Goal: Check status: Check status

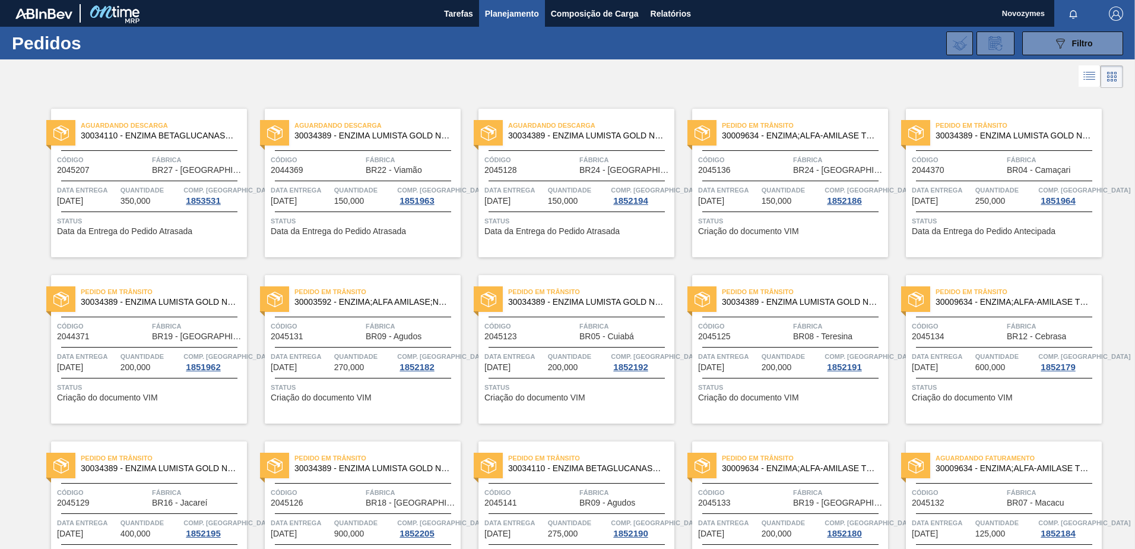
click at [315, 15] on div "Tarefas Planejamento Composição de Carga Relatórios" at bounding box center [567, 13] width 1135 height 27
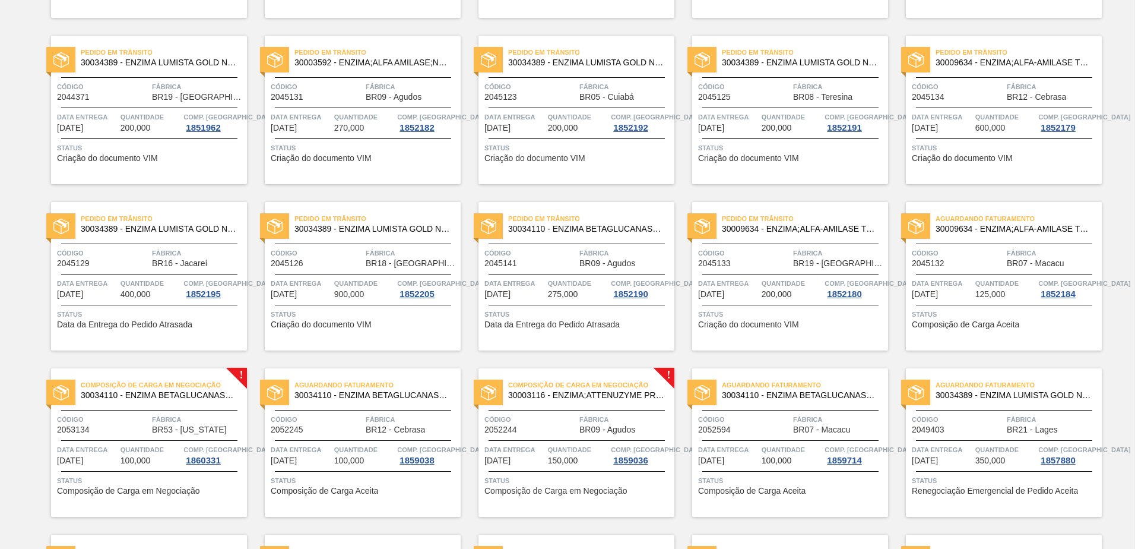
scroll to position [356, 0]
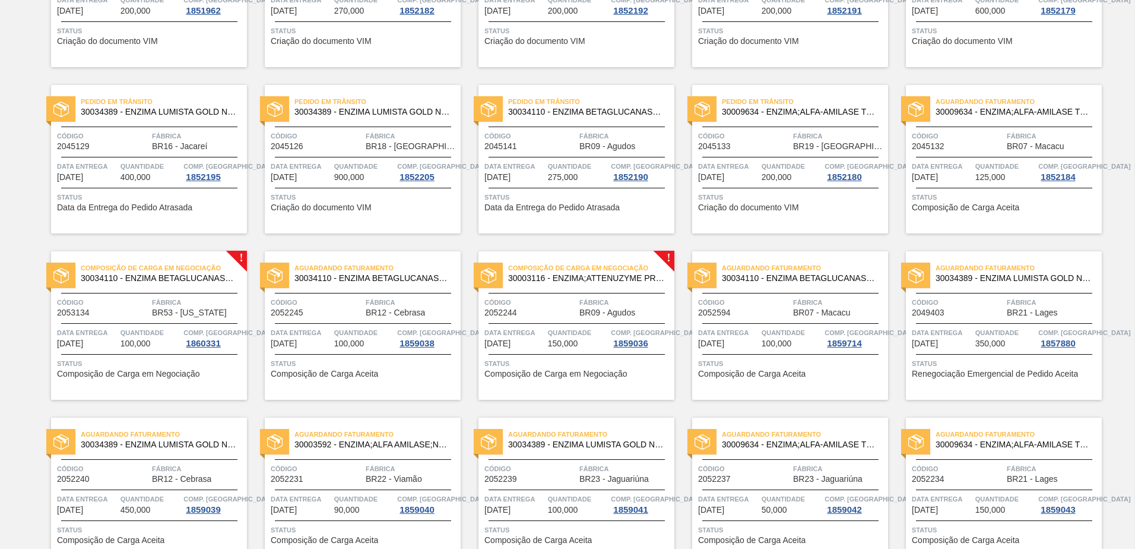
click at [120, 318] on div "Composição de Carga em Negociação 30034110 - ENZIMA BETAGLUCANASE ULTRAFLO PRIM…" at bounding box center [149, 325] width 196 height 148
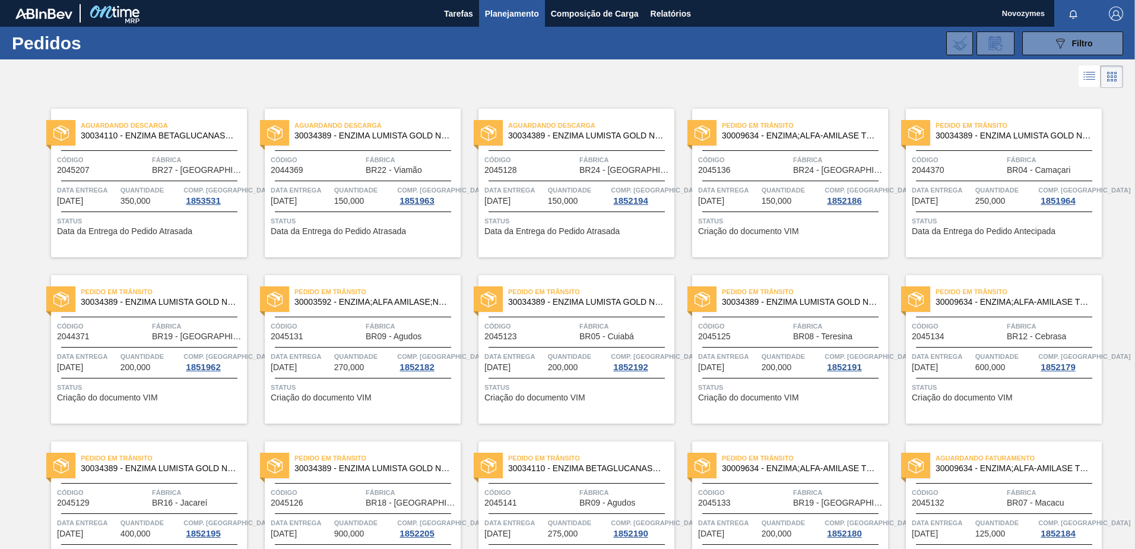
click at [492, 11] on span "Planejamento" at bounding box center [512, 14] width 54 height 14
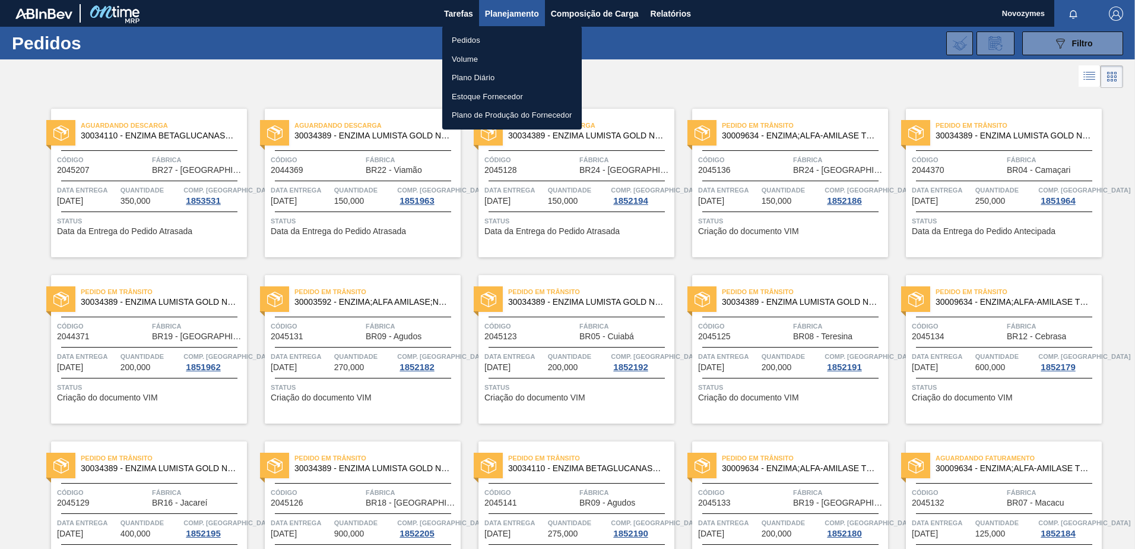
click at [330, 78] on div at bounding box center [567, 274] width 1135 height 549
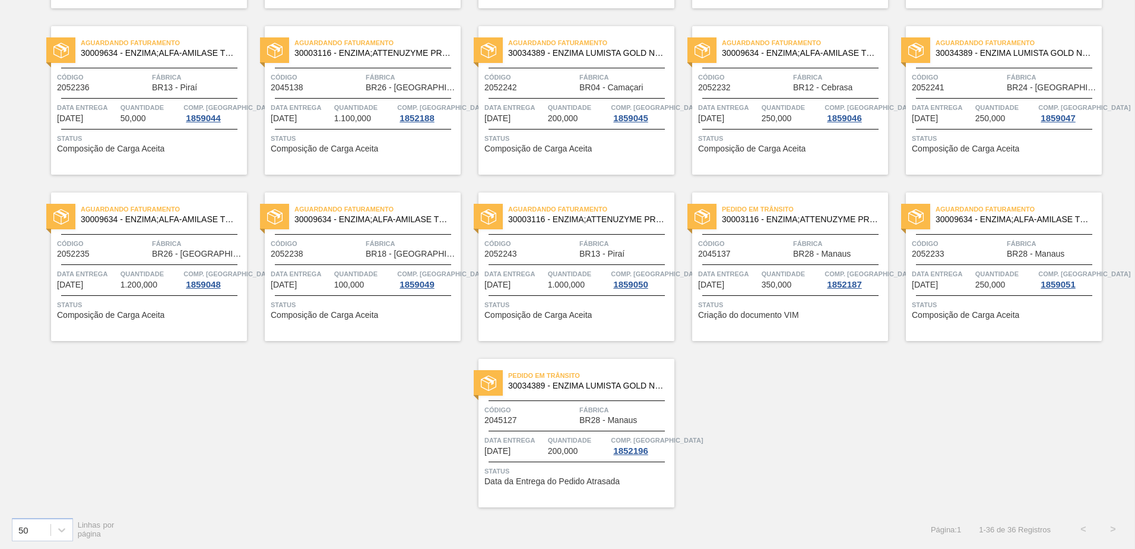
scroll to position [916, 0]
